Goal: Check status

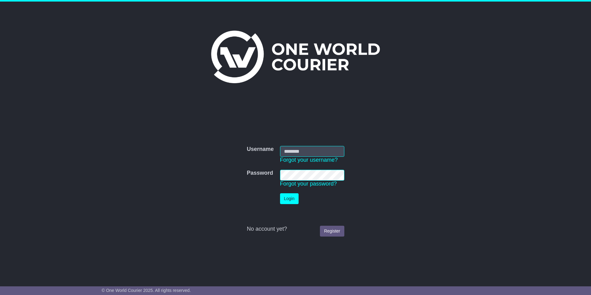
type input "**********"
click at [289, 200] on button "Login" at bounding box center [289, 198] width 19 height 11
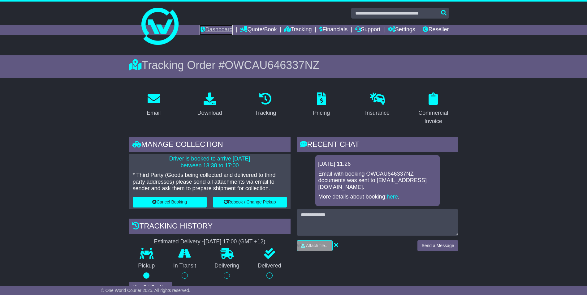
click at [213, 28] on link "Dashboard" at bounding box center [216, 30] width 33 height 11
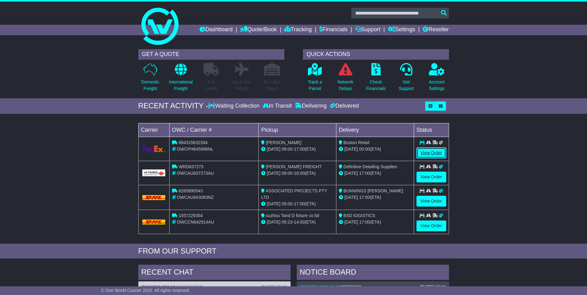
click at [432, 154] on link "View Order" at bounding box center [431, 153] width 30 height 11
